Goal: Use online tool/utility

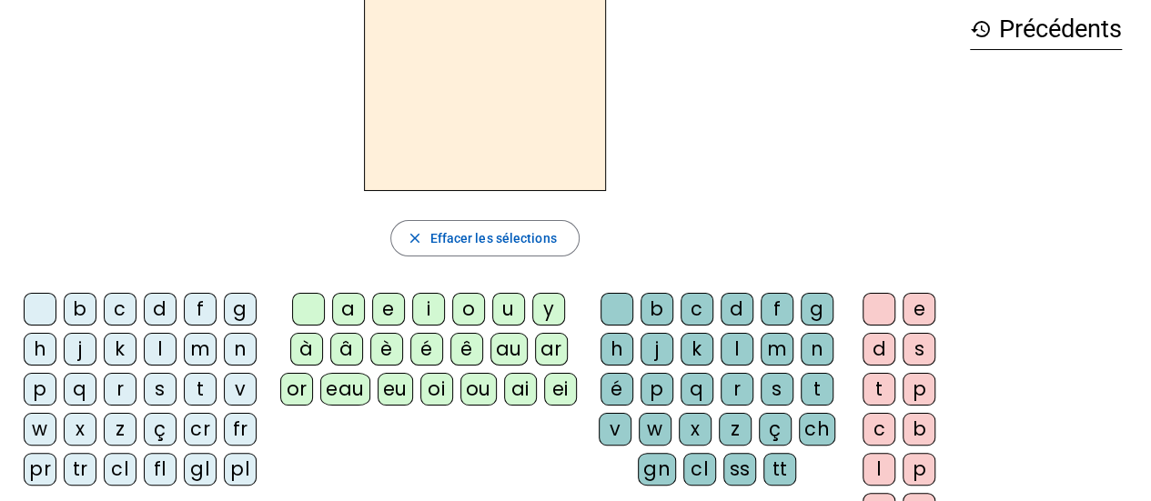
scroll to position [89, 0]
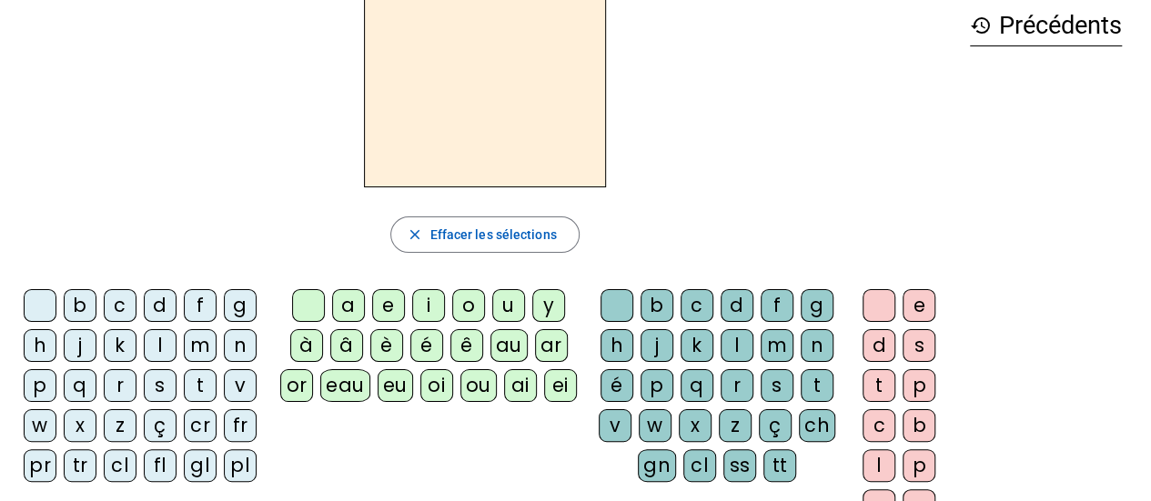
click at [41, 386] on div "p" at bounding box center [40, 385] width 33 height 33
click at [348, 383] on div "eau" at bounding box center [345, 385] width 50 height 33
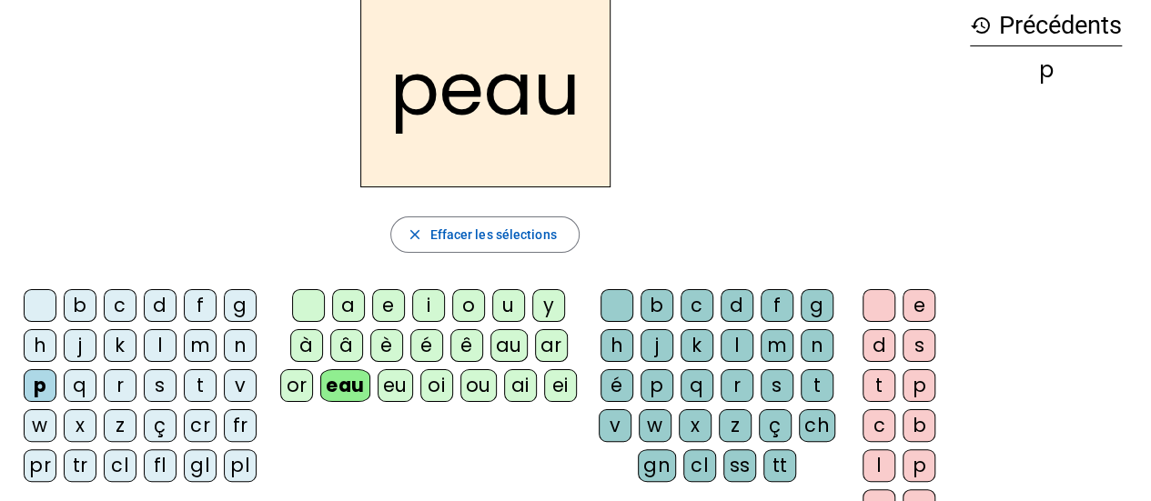
click at [79, 297] on div "b" at bounding box center [80, 305] width 33 height 33
click at [158, 380] on div "s" at bounding box center [160, 385] width 33 height 33
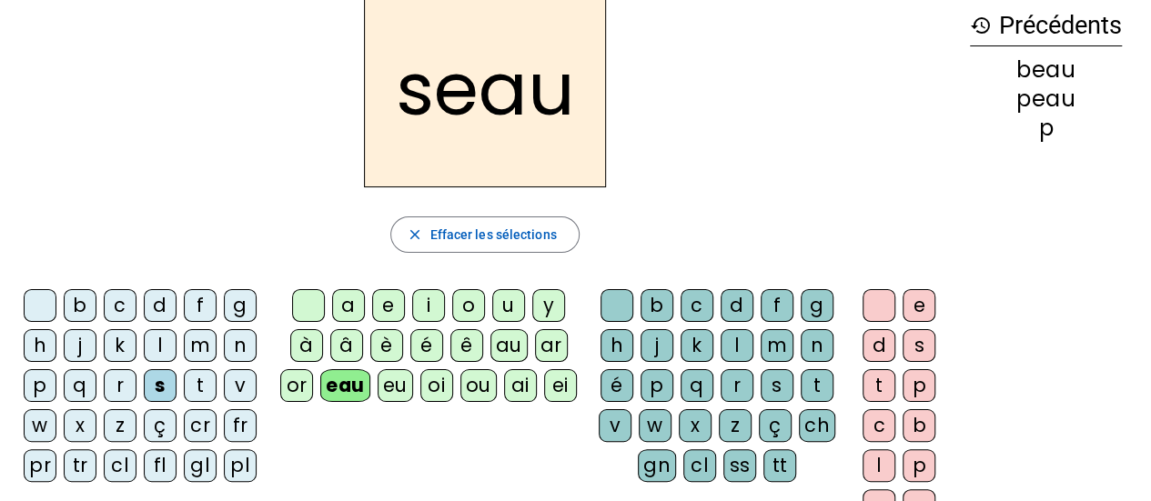
click at [228, 385] on div "v" at bounding box center [240, 385] width 33 height 33
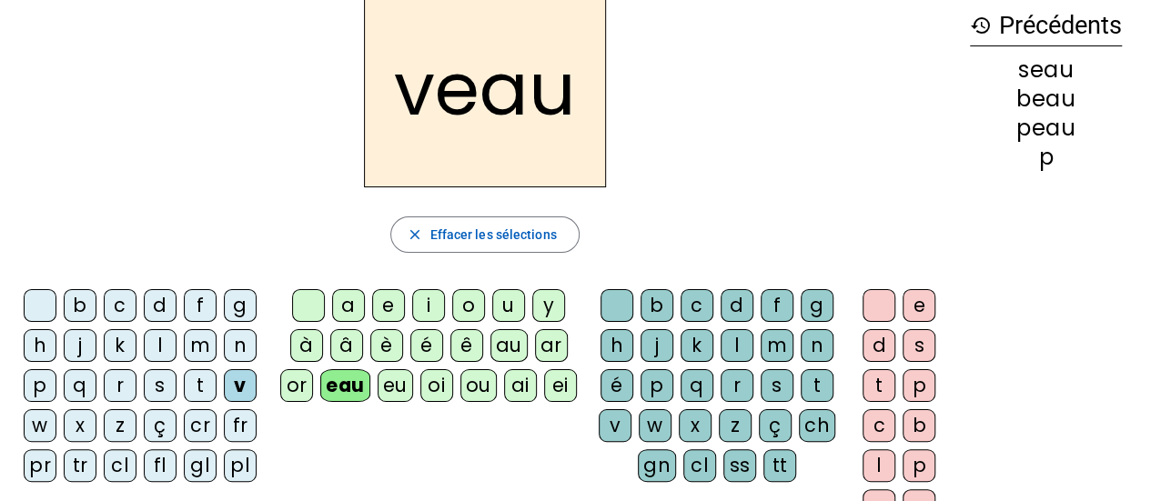
click at [245, 385] on div "v" at bounding box center [240, 385] width 33 height 33
click at [46, 301] on div at bounding box center [40, 305] width 33 height 33
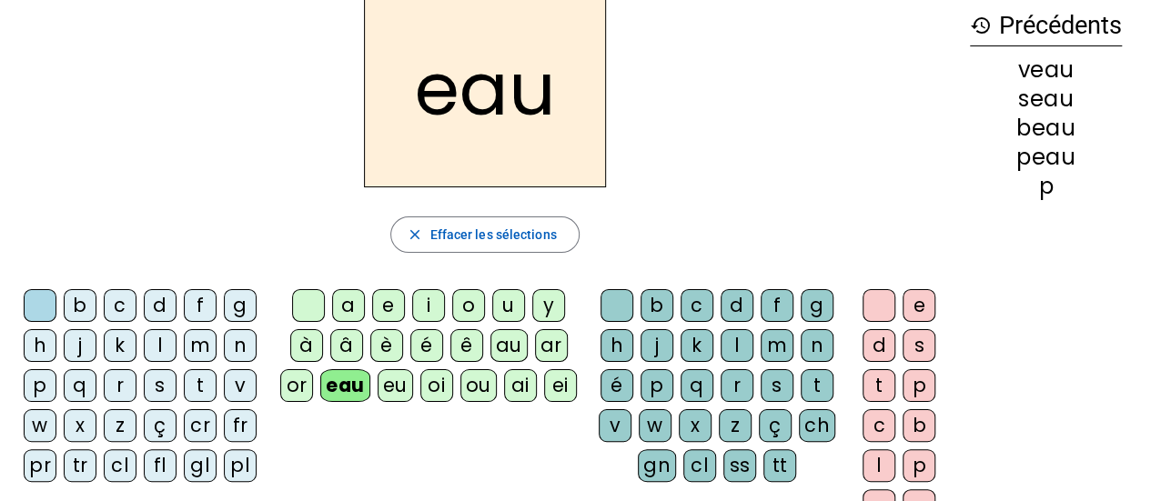
click at [318, 297] on div at bounding box center [308, 305] width 33 height 33
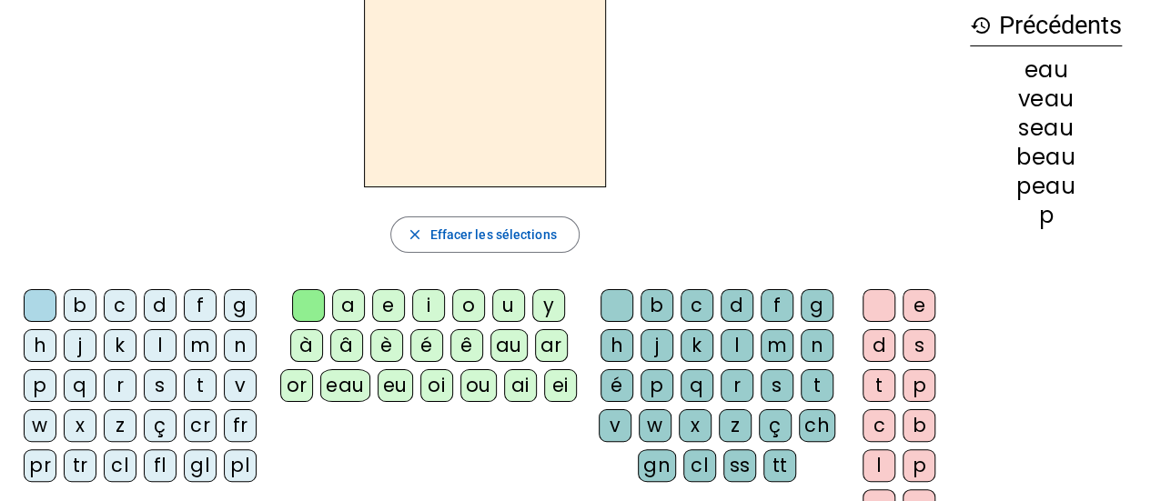
click at [477, 384] on div "ou" at bounding box center [478, 385] width 36 height 33
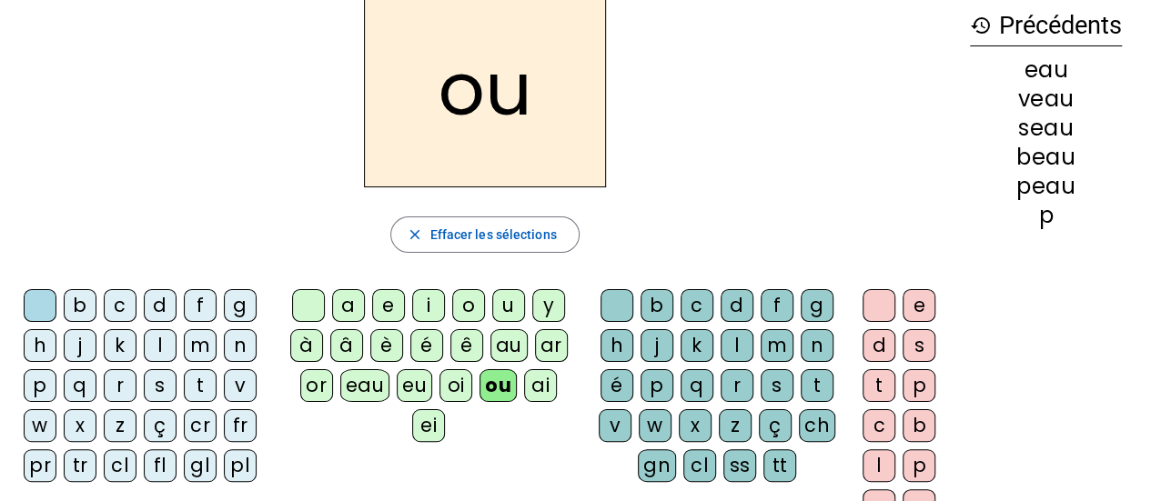
click at [504, 336] on div "au" at bounding box center [508, 345] width 37 height 33
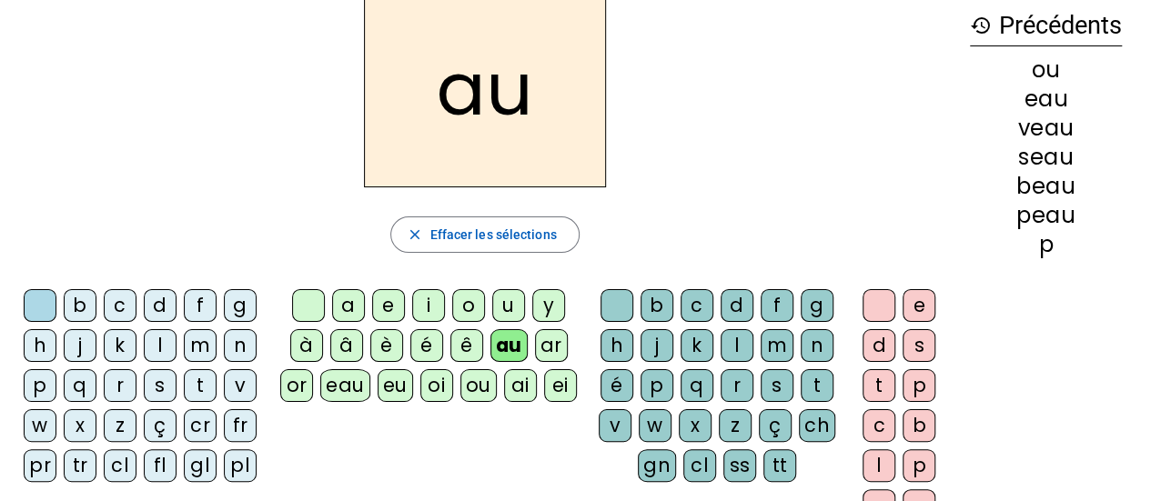
click at [356, 388] on div "eau" at bounding box center [345, 385] width 50 height 33
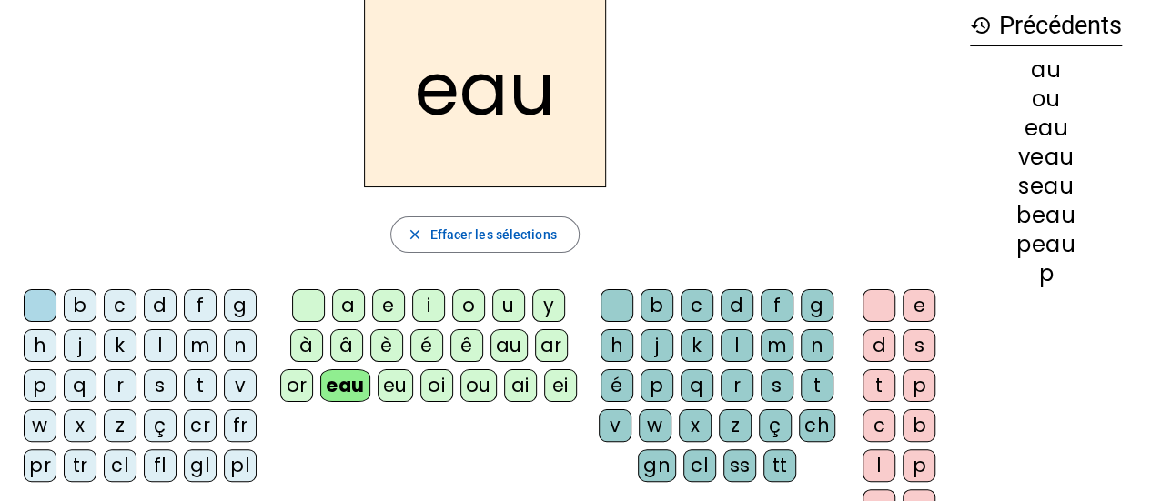
click at [200, 303] on div "f" at bounding box center [200, 305] width 33 height 33
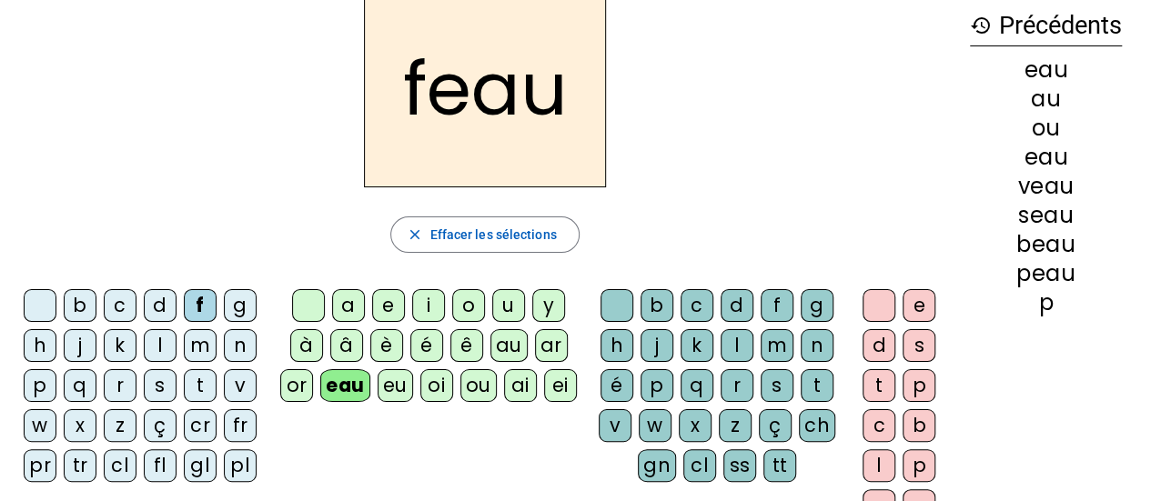
click at [509, 353] on div "au" at bounding box center [508, 345] width 37 height 33
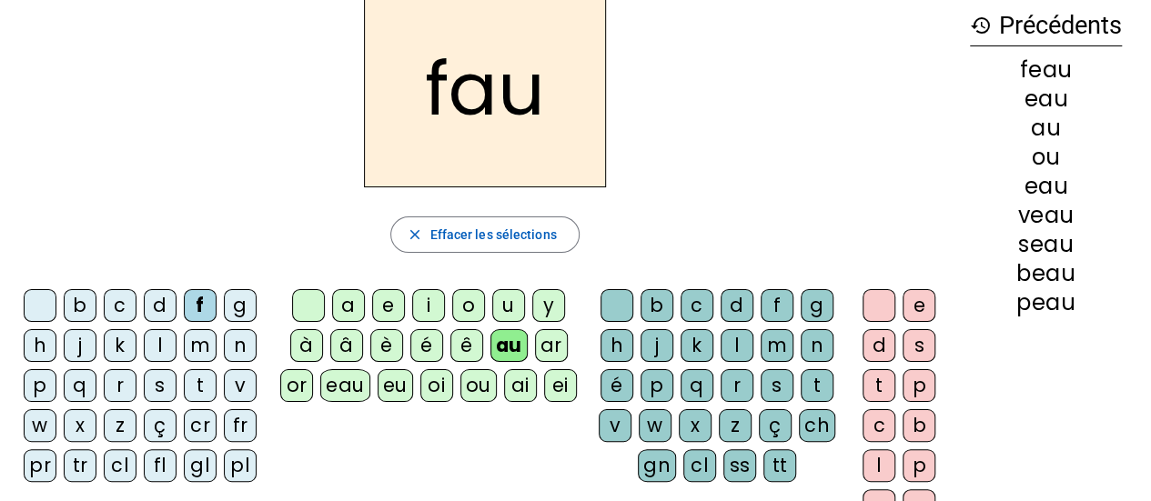
click at [818, 378] on div "t" at bounding box center [817, 385] width 33 height 33
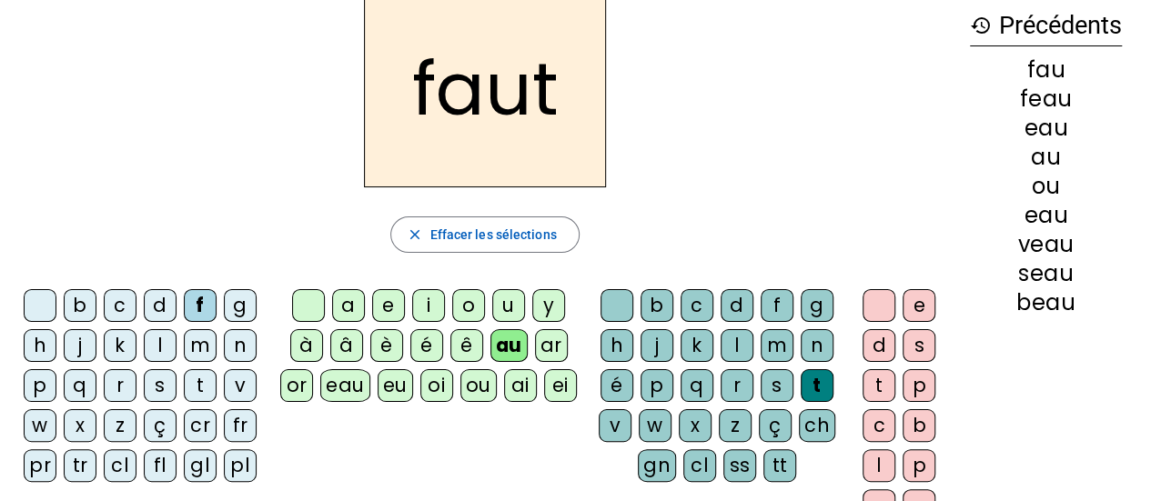
click at [918, 313] on div "e" at bounding box center [918, 305] width 33 height 33
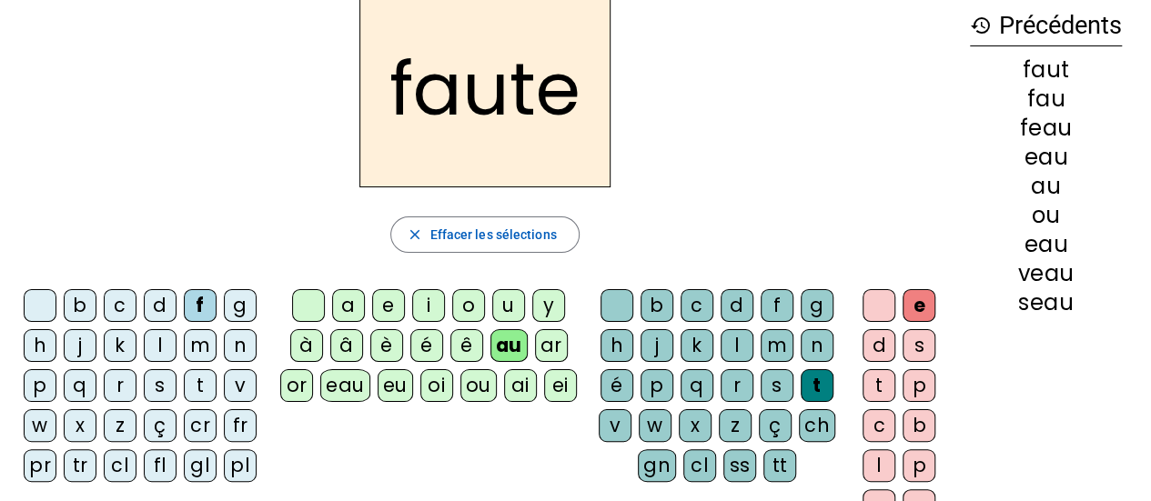
click at [36, 351] on div "h" at bounding box center [40, 345] width 33 height 33
